Goal: Obtain resource: Download file/media

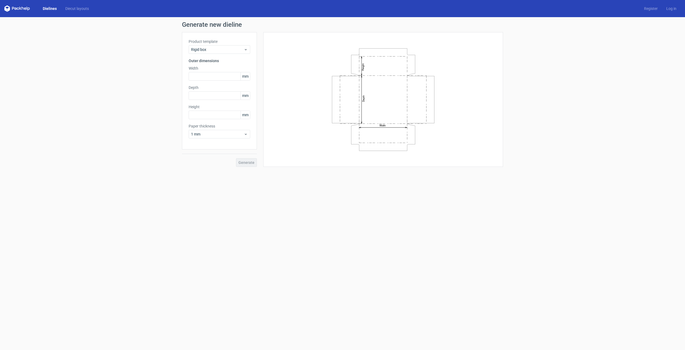
click at [214, 71] on div "Width mm" at bounding box center [220, 73] width 62 height 15
click at [212, 75] on input "text" at bounding box center [220, 76] width 62 height 9
type input "183"
click at [224, 93] on input "text" at bounding box center [220, 95] width 62 height 9
type input "53"
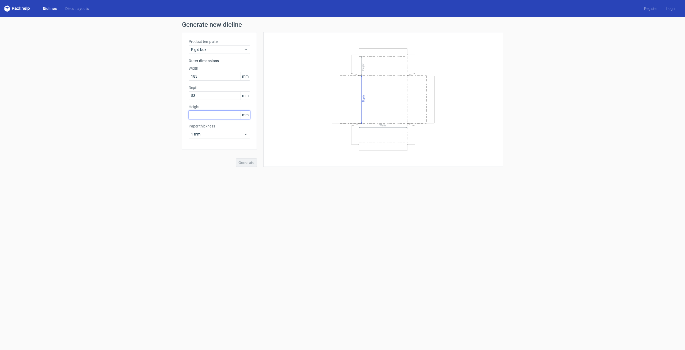
click at [194, 115] on input "text" at bounding box center [220, 114] width 62 height 9
type input "52"
drag, startPoint x: 209, startPoint y: 139, endPoint x: 211, endPoint y: 135, distance: 4.2
click at [210, 137] on div "Product template Rigid box Outer dimensions Width 183 mm Depth 53 mm Height 52 …" at bounding box center [219, 90] width 75 height 117
click at [211, 135] on span "1 mm" at bounding box center [217, 133] width 53 height 5
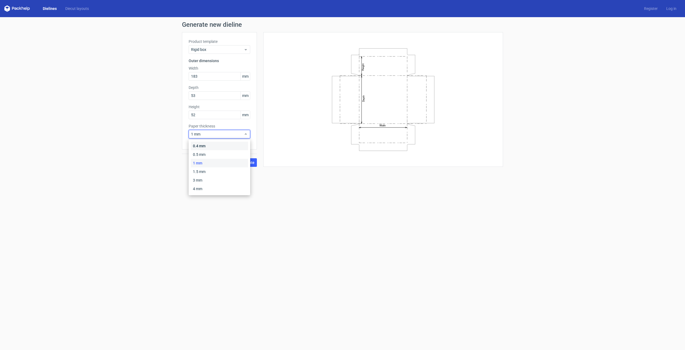
click at [214, 147] on div "0.4 mm" at bounding box center [219, 146] width 57 height 9
click at [245, 163] on span "Generate" at bounding box center [246, 162] width 16 height 4
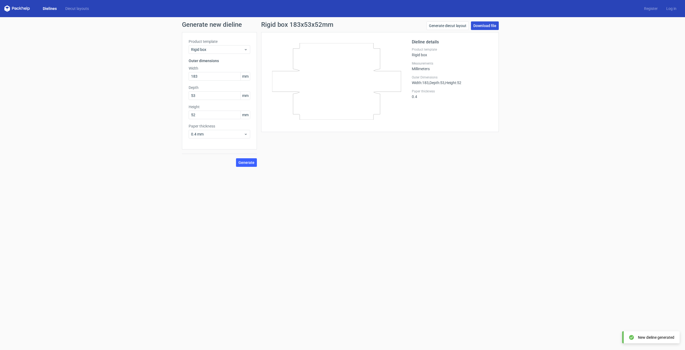
click at [496, 25] on link "Download file" at bounding box center [485, 25] width 28 height 9
